Goal: Find contact information: Find contact information

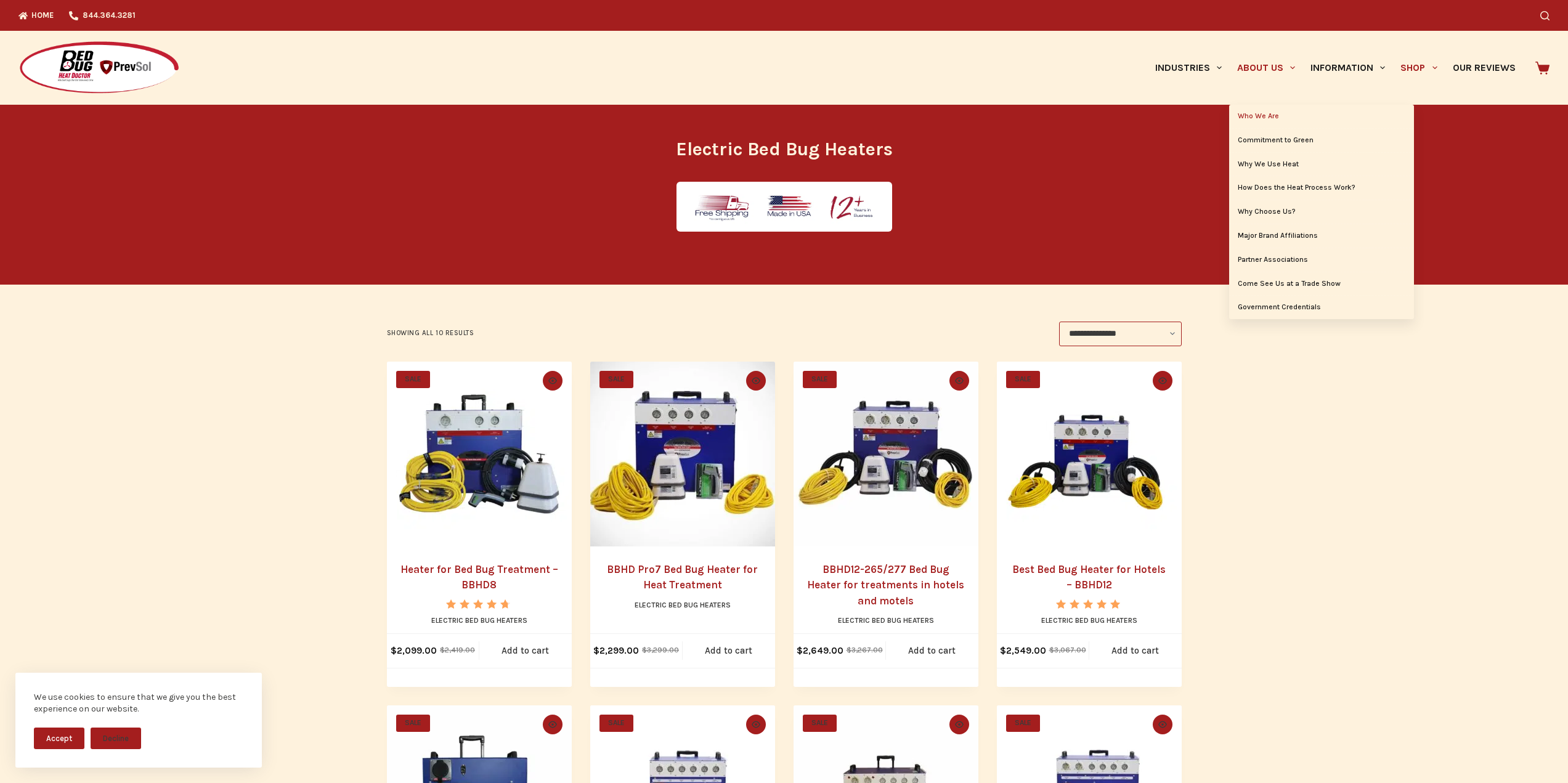
click at [1263, 109] on link "Who We Are" at bounding box center [1321, 116] width 184 height 24
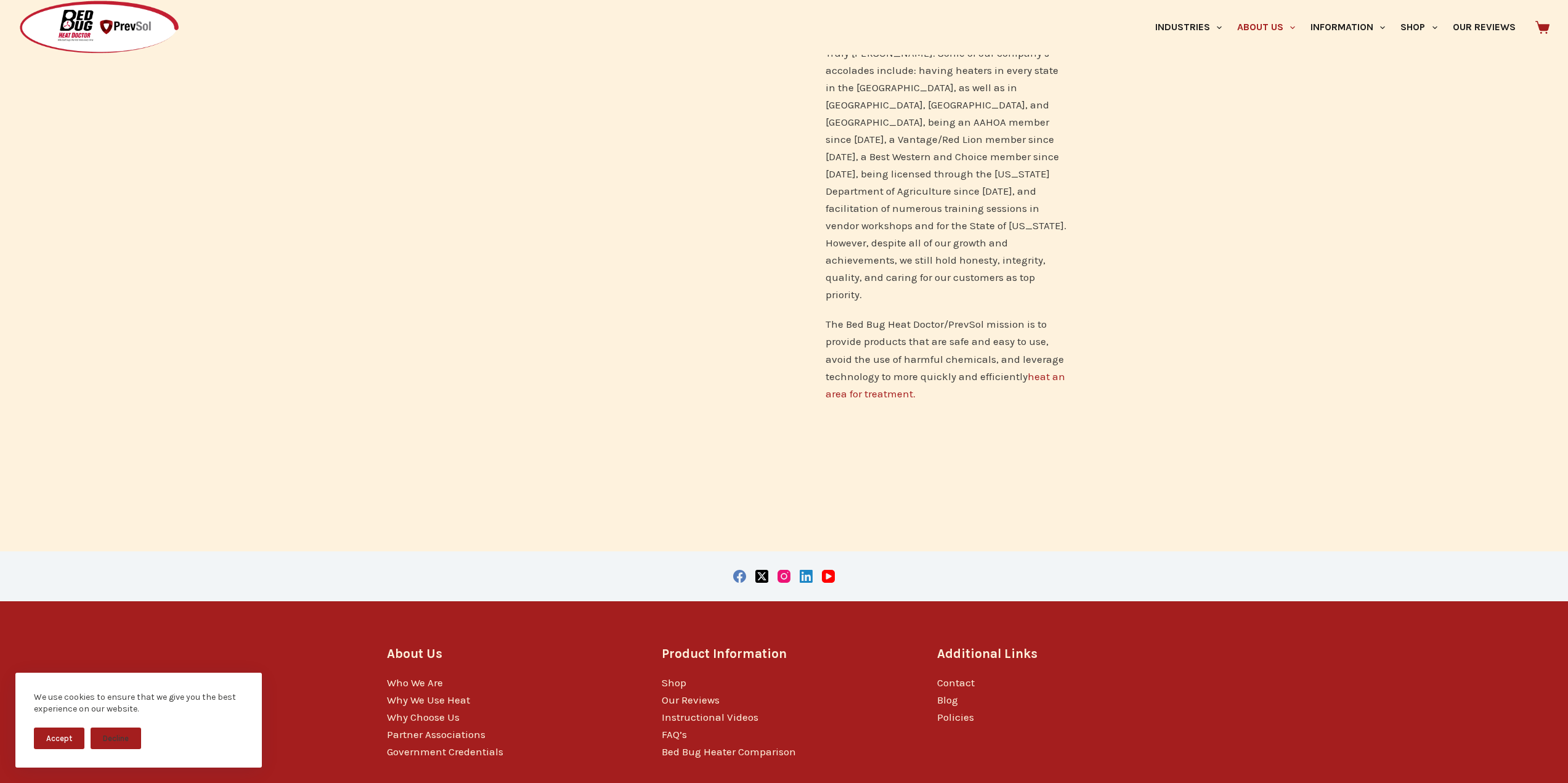
scroll to position [829, 0]
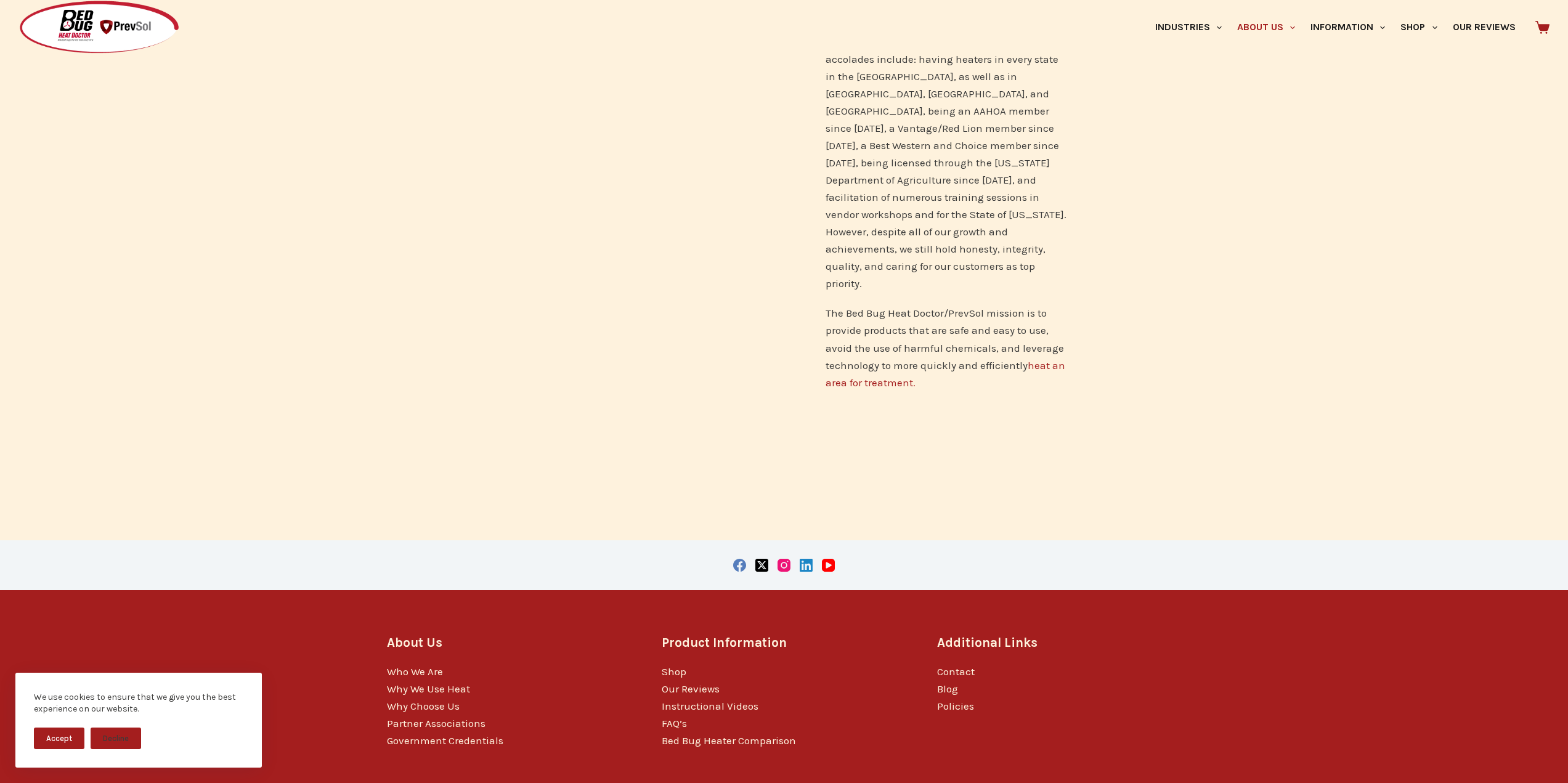
click at [69, 734] on button "Accept" at bounding box center [59, 738] width 50 height 22
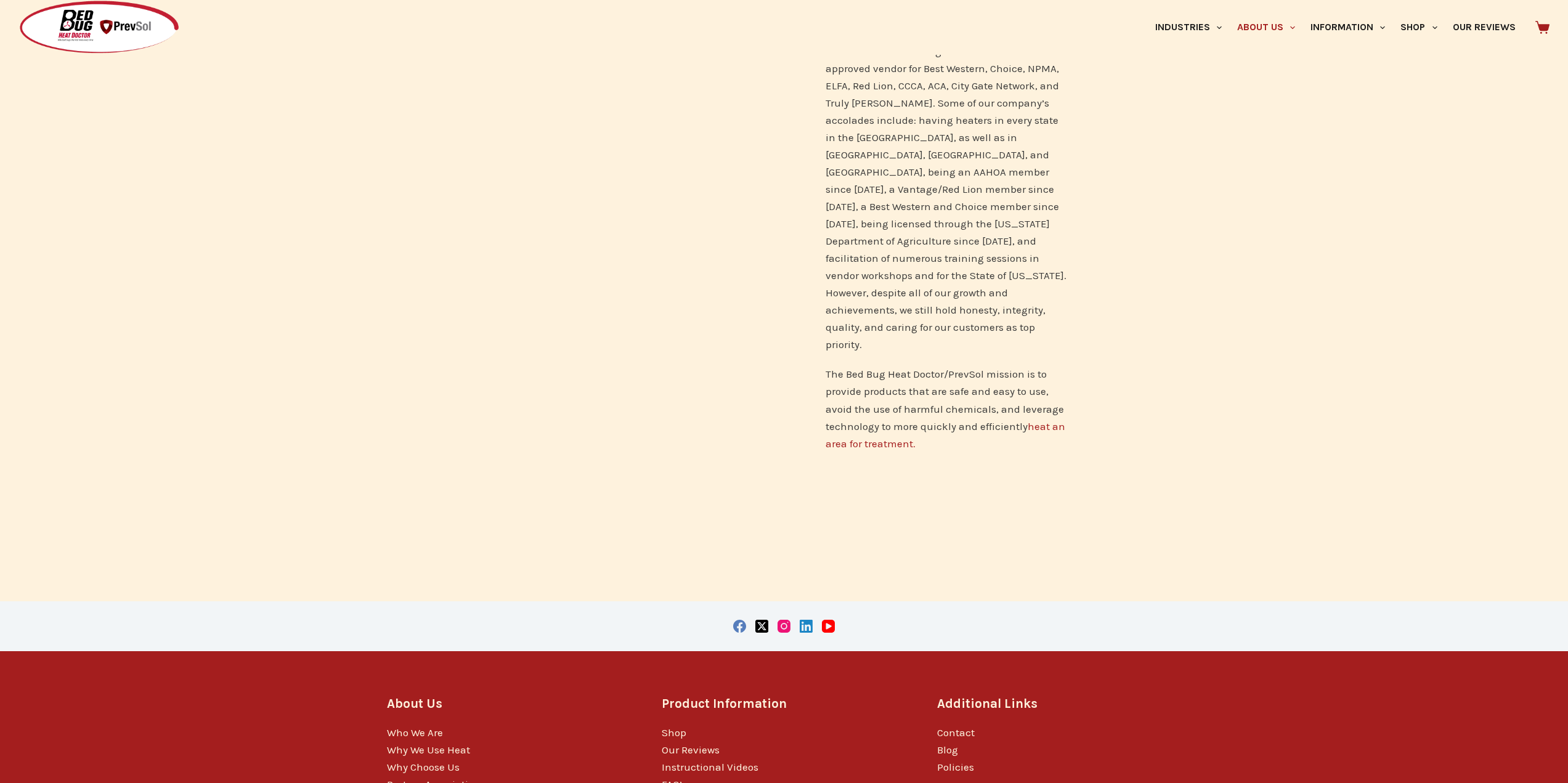
scroll to position [768, 0]
click at [959, 727] on link "Contact" at bounding box center [956, 733] width 38 height 12
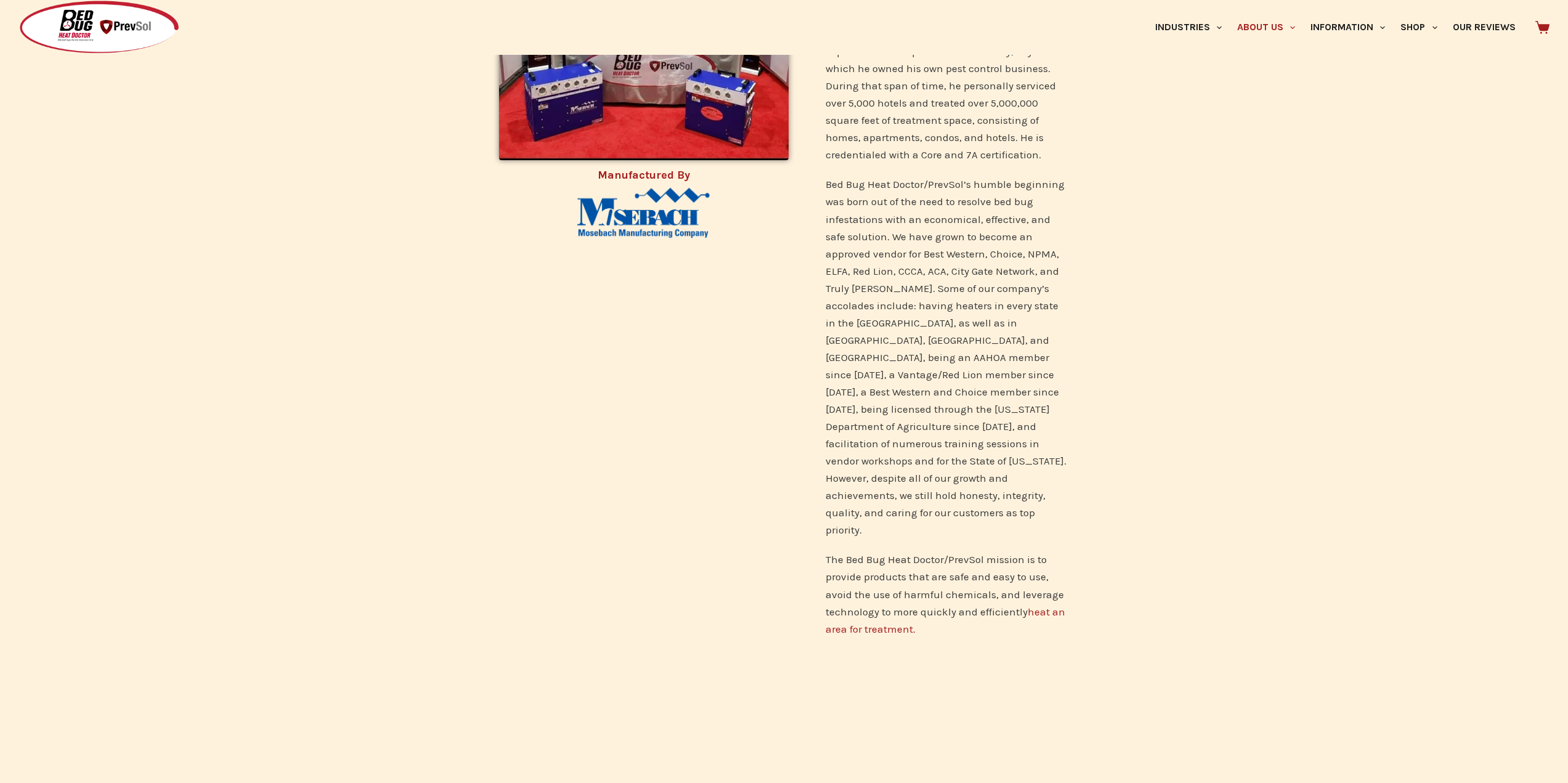
click at [649, 217] on img at bounding box center [643, 211] width 133 height 70
